Goal: Communication & Community: Participate in discussion

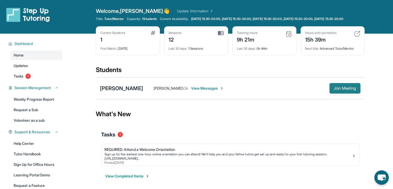
click at [334, 90] on span "Join Meeting" at bounding box center [345, 88] width 23 height 3
click at [346, 93] on button "Join Meeting" at bounding box center [344, 88] width 31 height 10
click at [189, 87] on div "[PERSON_NAME] : Ok View Messages Join Meeting" at bounding box center [253, 88] width 217 height 10
click at [193, 90] on span "View Messages" at bounding box center [209, 88] width 33 height 5
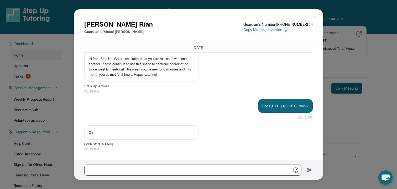
scroll to position [4904, 0]
click at [124, 176] on div at bounding box center [198, 169] width 249 height 19
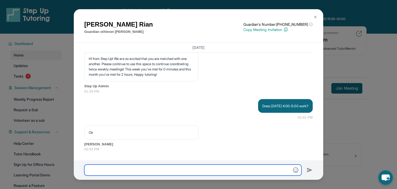
click at [116, 175] on input "text" at bounding box center [192, 169] width 217 height 11
type input "**********"
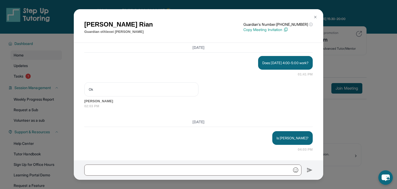
scroll to position [4947, 0]
click at [314, 17] on img at bounding box center [315, 17] width 4 height 4
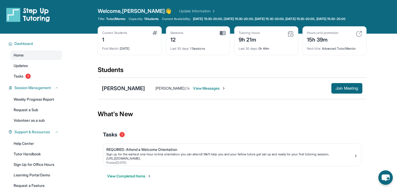
click at [206, 91] on span "View Messages" at bounding box center [209, 88] width 33 height 5
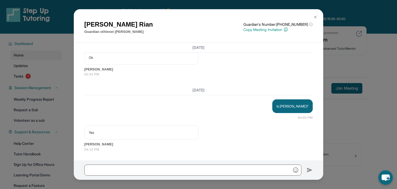
scroll to position [4979, 0]
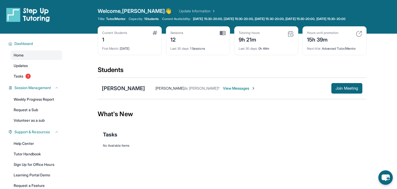
click at [349, 99] on div "[PERSON_NAME] [PERSON_NAME] : Is [PERSON_NAME]? View Messages Join Meeting" at bounding box center [232, 88] width 269 height 22
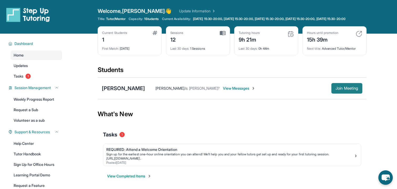
click at [346, 93] on button "Join Meeting" at bounding box center [346, 88] width 31 height 10
click at [222, 98] on div "[PERSON_NAME] [PERSON_NAME] : Is [PERSON_NAME]? View Messages Join Meeting" at bounding box center [232, 88] width 269 height 22
click at [223, 91] on span "View Messages" at bounding box center [239, 88] width 33 height 5
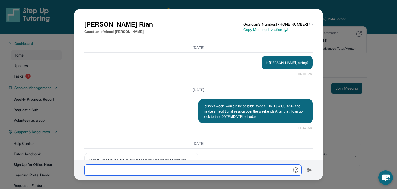
scroll to position [4979, 0]
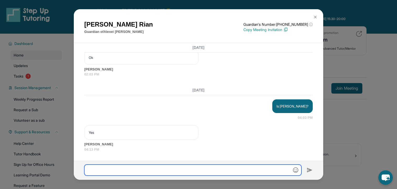
click at [163, 170] on input "text" at bounding box center [192, 169] width 217 height 11
type input "*********"
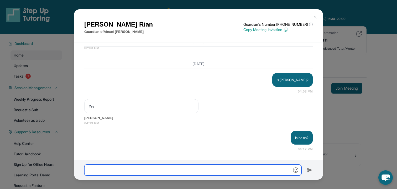
scroll to position [5005, 0]
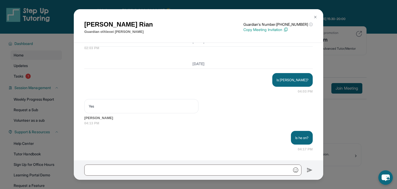
click at [316, 15] on img at bounding box center [315, 17] width 4 height 4
